Goal: Navigation & Orientation: Find specific page/section

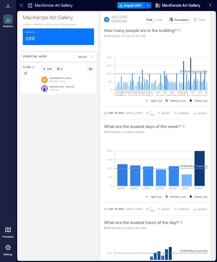
click at [10, 21] on icon at bounding box center [8, 19] width 6 height 6
click at [42, 56] on p "Operating Hours" at bounding box center [35, 57] width 24 height 4
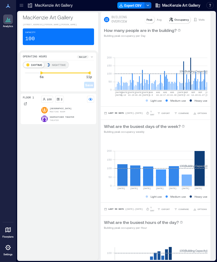
click at [42, 35] on div "Capacity 100" at bounding box center [58, 36] width 71 height 17
click at [7, 5] on icon at bounding box center [8, 6] width 6 height 6
click at [23, 6] on icon at bounding box center [21, 6] width 3 height 1
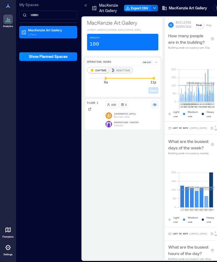
click at [56, 30] on p "MacKenzie Art Gallery" at bounding box center [50, 30] width 45 height 4
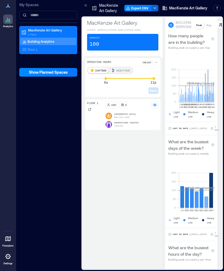
click at [54, 74] on span "Show Planned Spaces" at bounding box center [48, 72] width 39 height 5
click at [59, 75] on button "Hide Planned Spaces" at bounding box center [48, 72] width 58 height 9
click at [12, 239] on div at bounding box center [8, 239] width 10 height 10
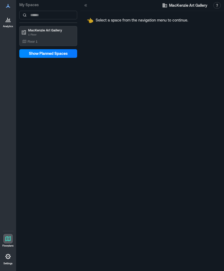
click at [41, 36] on p "1 Floor" at bounding box center [50, 34] width 45 height 4
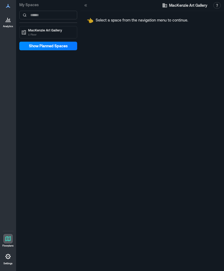
click at [48, 44] on span "Show Planned Spaces" at bounding box center [48, 45] width 39 height 5
